Goal: Task Accomplishment & Management: Use online tool/utility

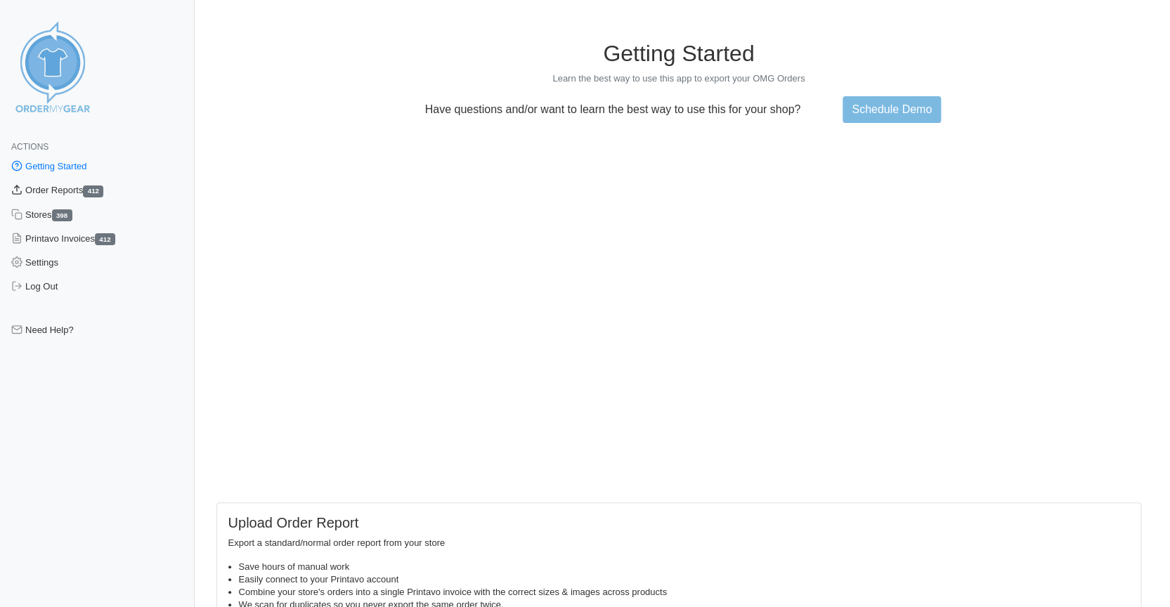
click at [49, 190] on link "Order Reports 412" at bounding box center [97, 190] width 195 height 24
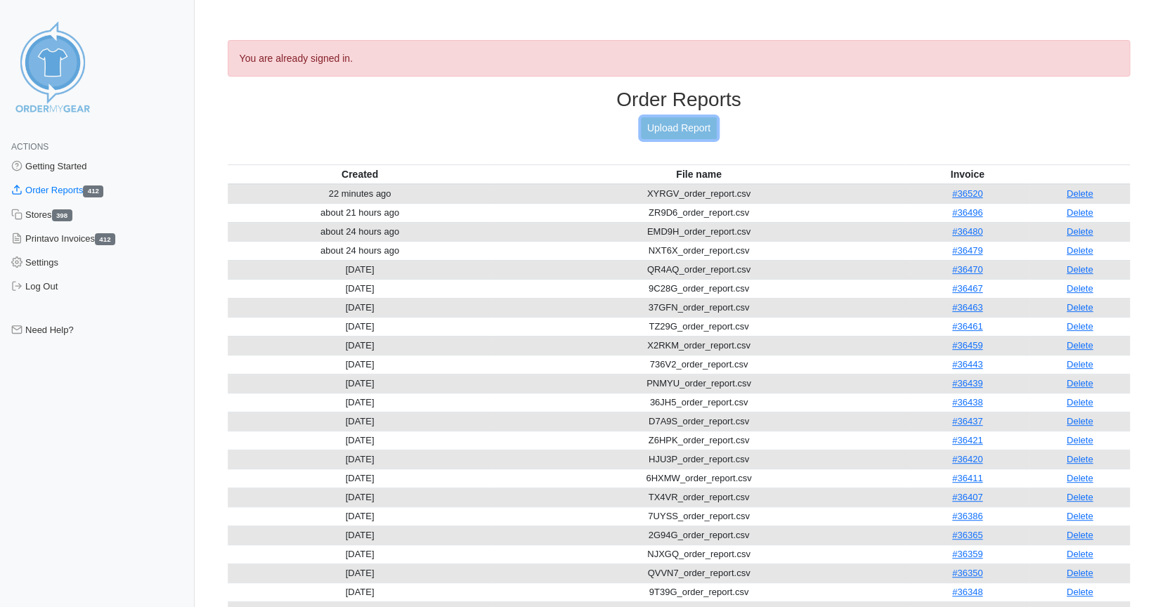
click at [680, 121] on link "Upload Report" at bounding box center [679, 128] width 76 height 22
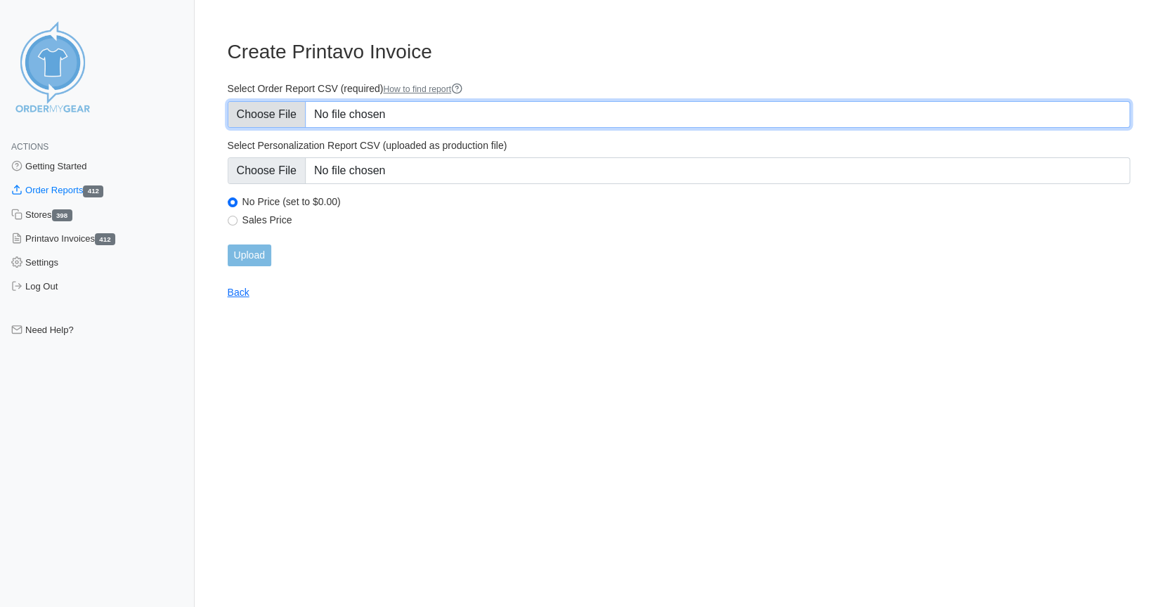
click at [273, 117] on input "Select Order Report CSV (required) How to find report" at bounding box center [679, 114] width 903 height 27
type input "C:\fakepath\5ZVGJ_order_report.csv"
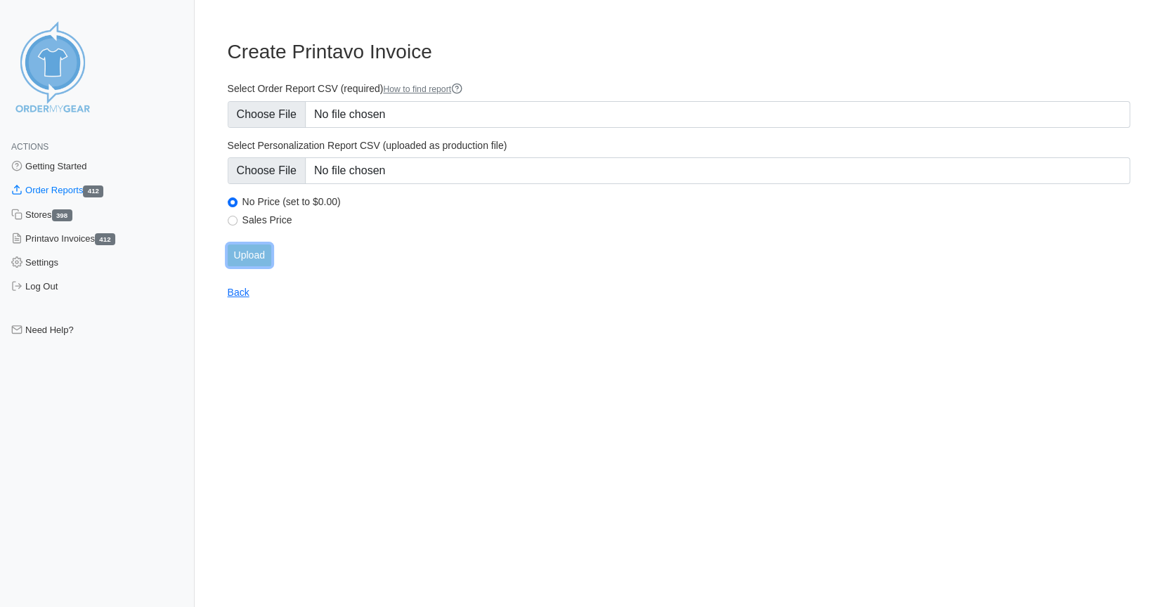
click at [251, 253] on input "Upload" at bounding box center [250, 256] width 44 height 22
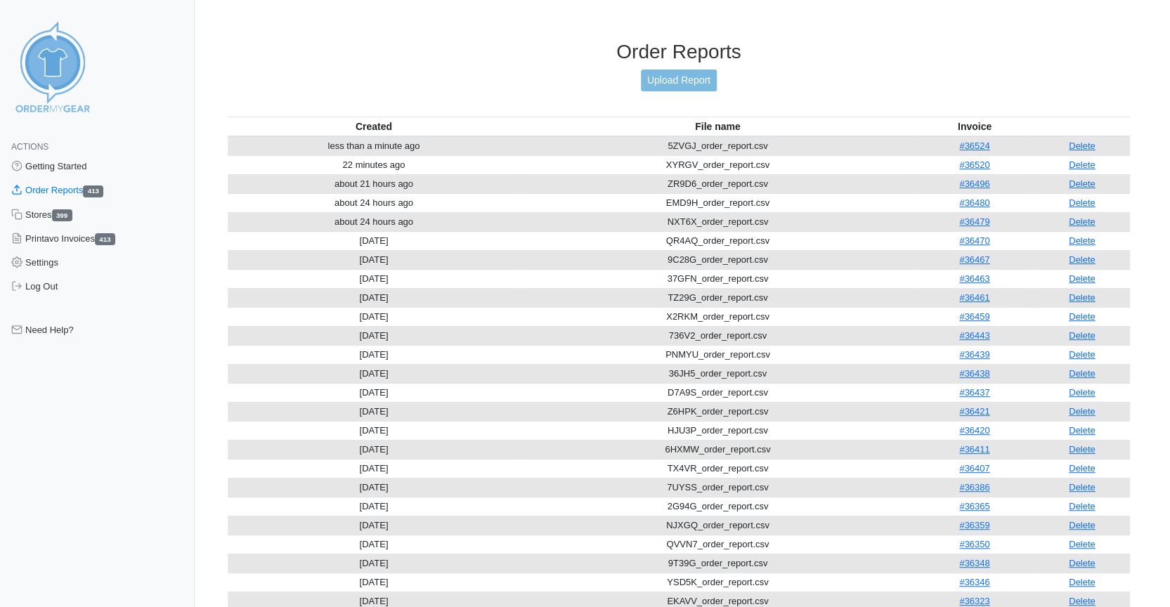
click at [974, 141] on link "#36524" at bounding box center [974, 146] width 30 height 11
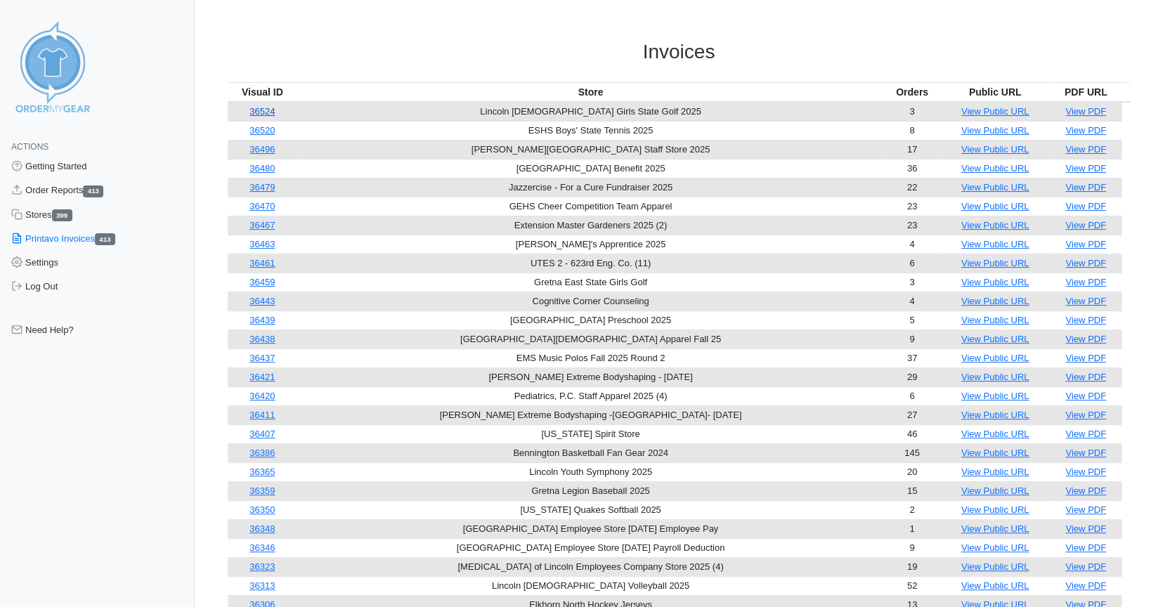
click at [266, 111] on link "36524" at bounding box center [261, 111] width 25 height 11
